Goal: Task Accomplishment & Management: Manage account settings

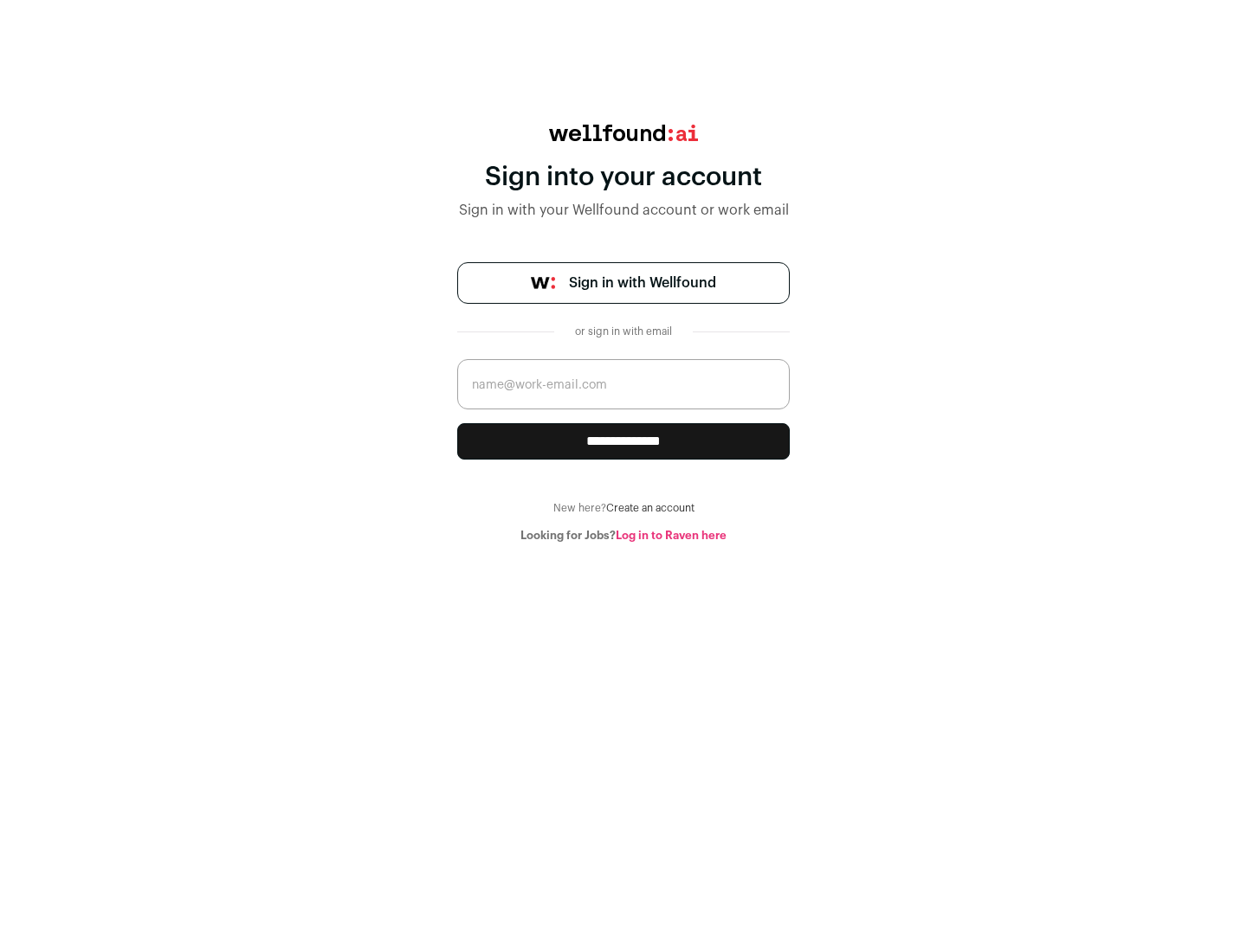
click at [642, 283] on span "Sign in with Wellfound" at bounding box center [643, 283] width 147 height 21
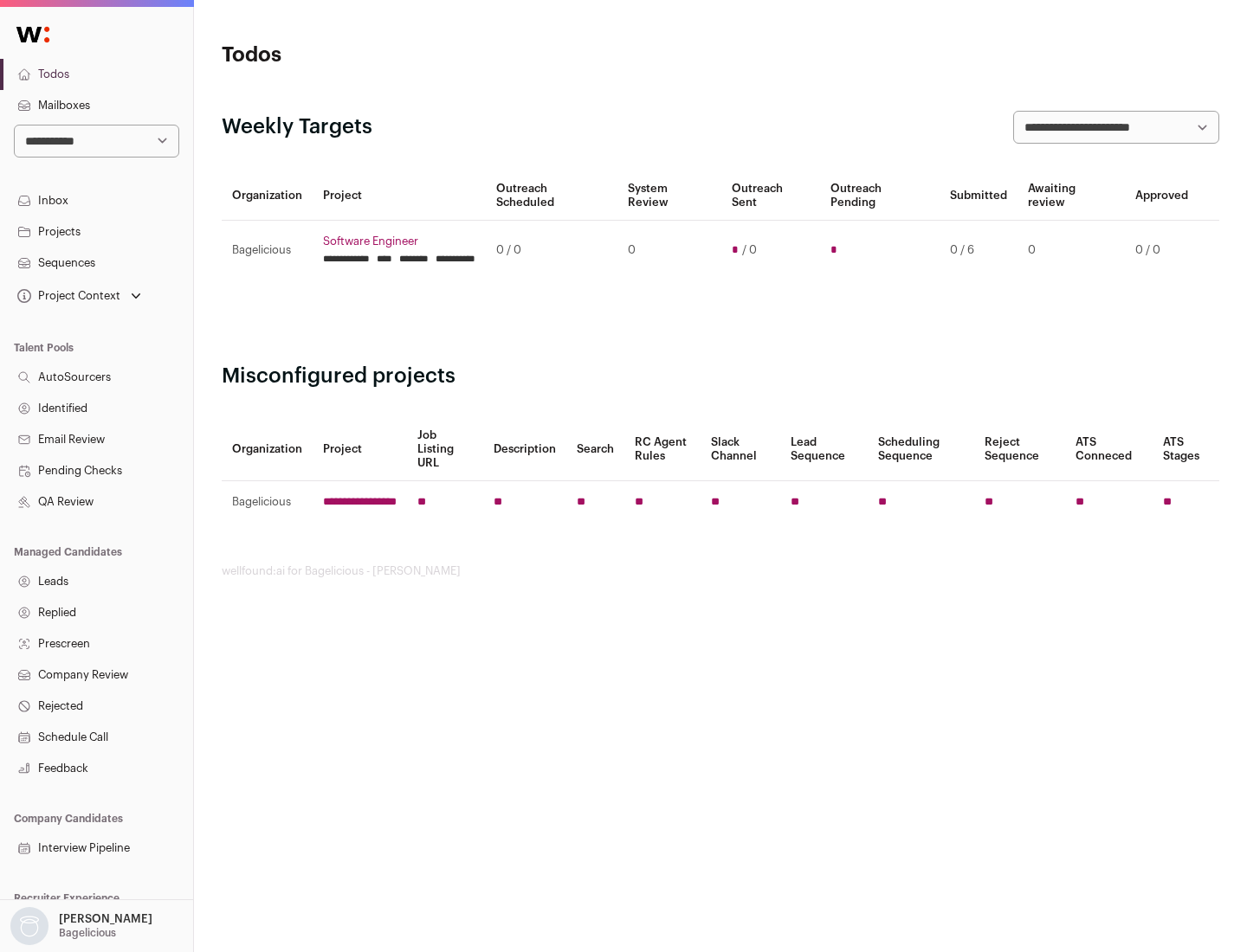
click at [96, 231] on link "Projects" at bounding box center [96, 231] width 194 height 31
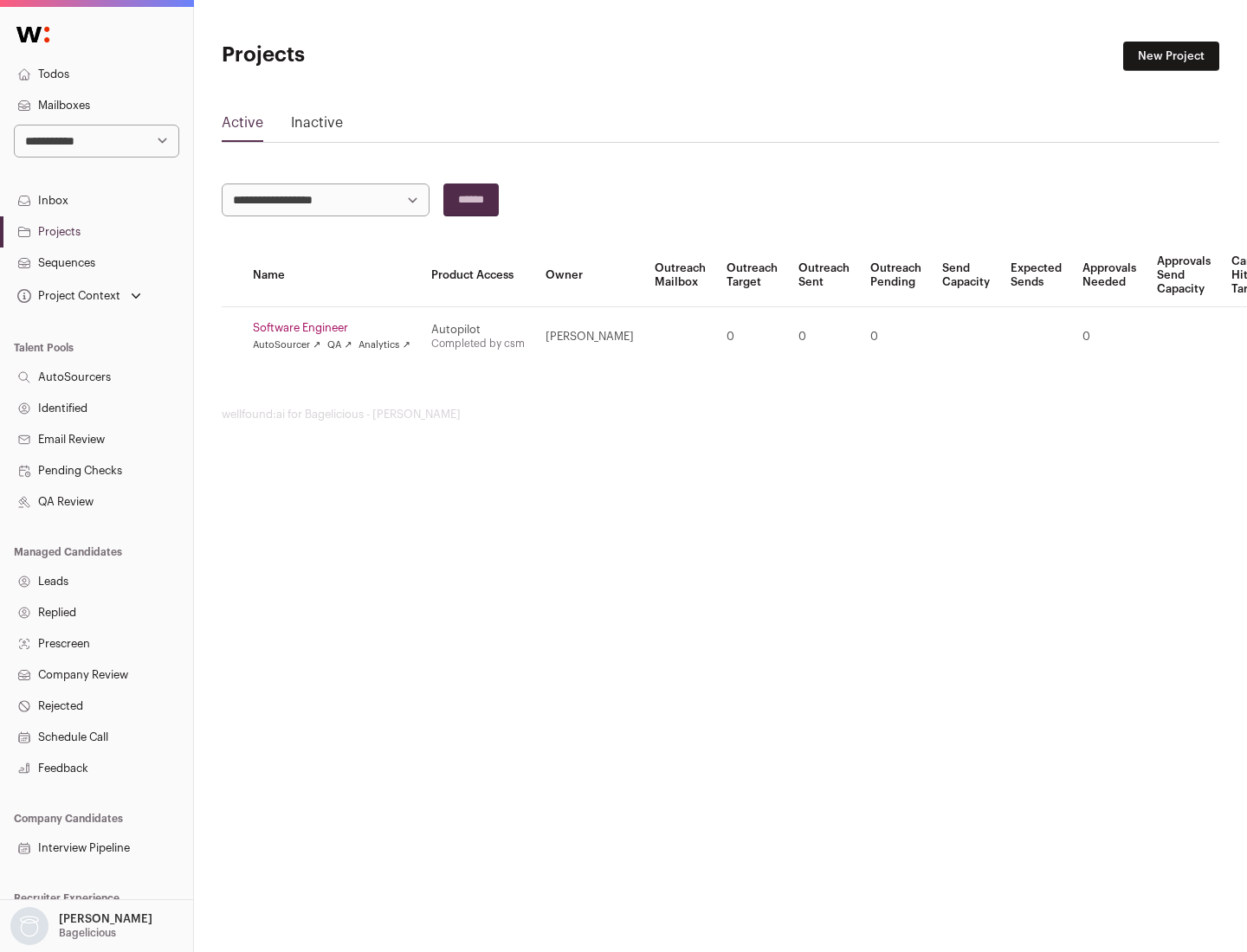
click at [337, 328] on link "Software Engineer" at bounding box center [331, 327] width 158 height 14
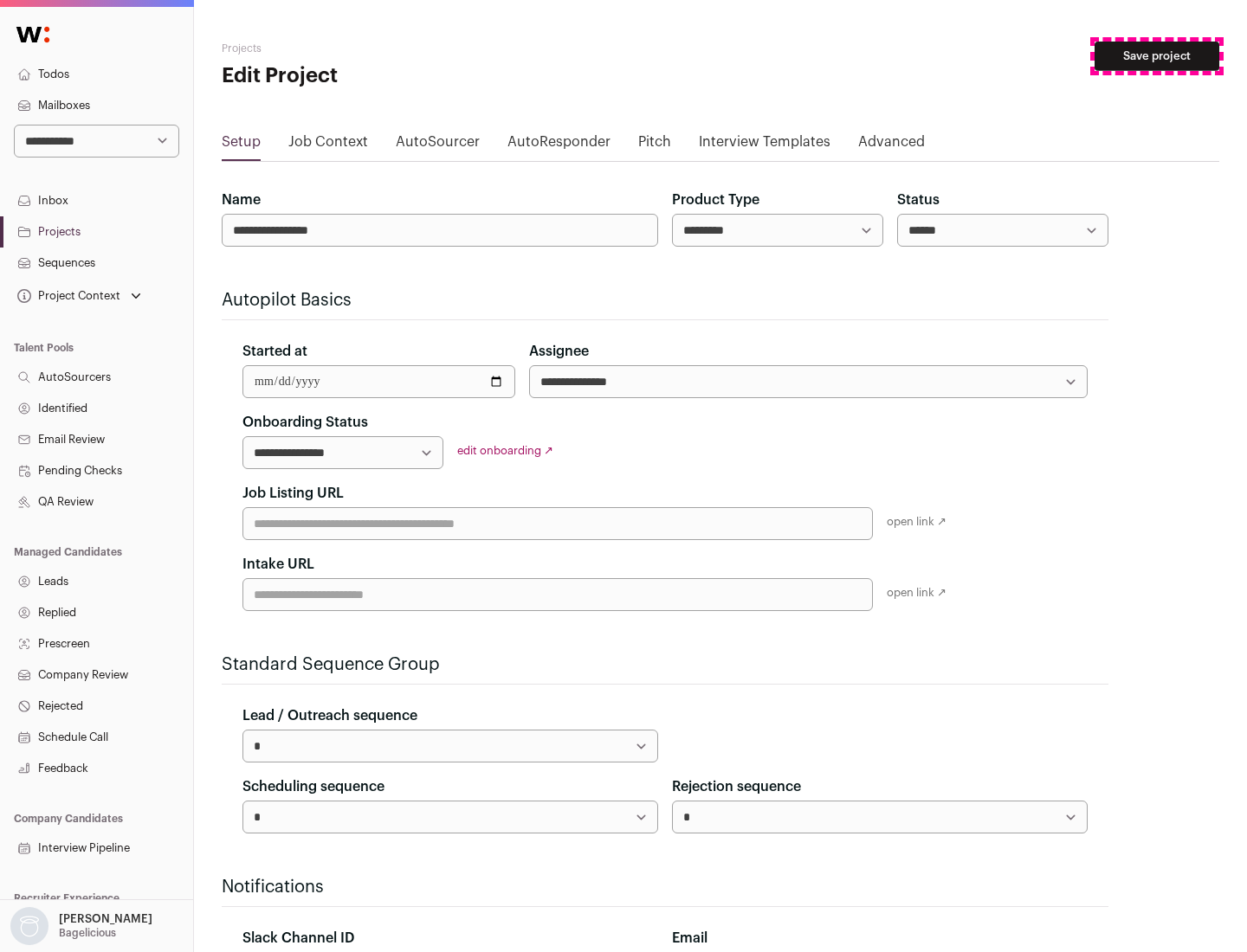
click at [1157, 57] on button "Save project" at bounding box center [1157, 56] width 125 height 29
